Goal: Information Seeking & Learning: Learn about a topic

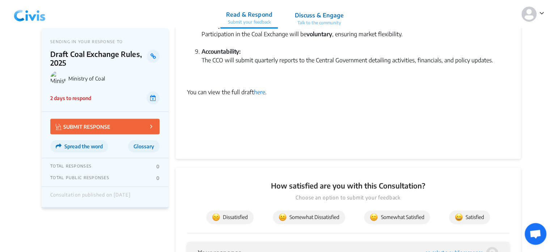
click at [30, 14] on img at bounding box center [30, 14] width 38 height 22
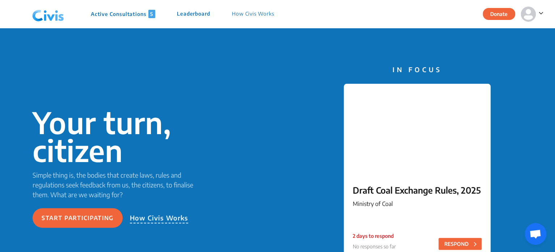
click at [111, 16] on p "Active Consultations 5" at bounding box center [123, 14] width 64 height 8
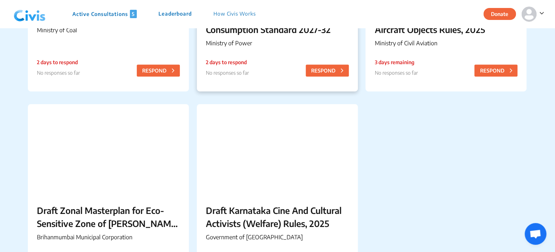
scroll to position [220, 0]
